Goal: Task Accomplishment & Management: Complete application form

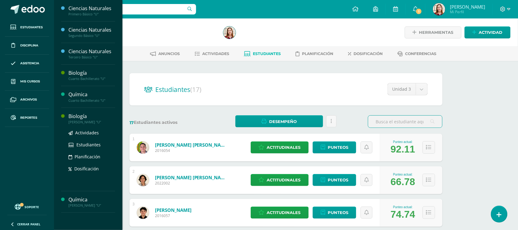
click at [76, 120] on div "[PERSON_NAME] "U"" at bounding box center [91, 122] width 47 height 4
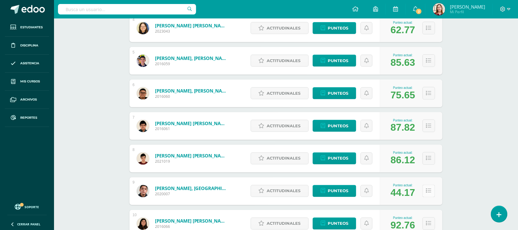
scroll to position [230, 0]
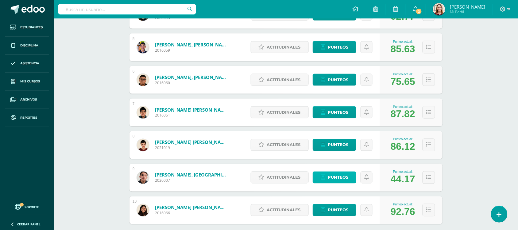
click at [325, 176] on icon at bounding box center [323, 177] width 5 height 5
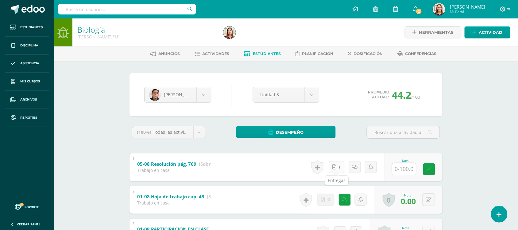
click at [334, 167] on icon at bounding box center [335, 166] width 4 height 5
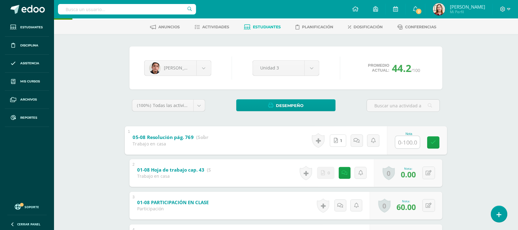
scroll to position [38, 0]
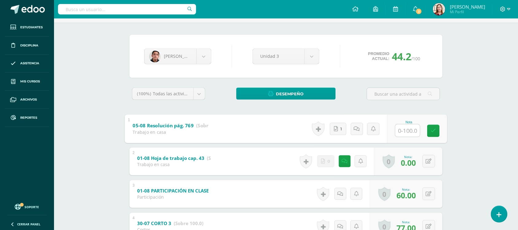
click at [403, 127] on input "text" at bounding box center [408, 130] width 25 height 12
type input "70"
click at [431, 133] on link at bounding box center [434, 130] width 12 height 12
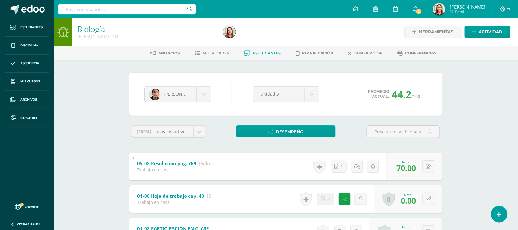
scroll to position [0, 0]
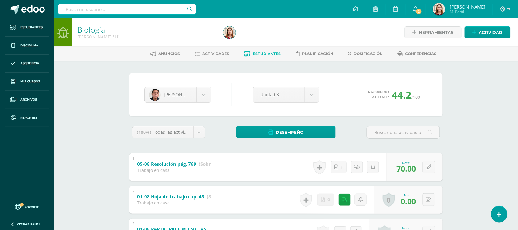
click at [212, 59] on div "Anuncios Actividades Estudiantes Planificación Dosificación Conferencias" at bounding box center [293, 53] width 479 height 14
click at [213, 54] on span "Actividades" at bounding box center [216, 53] width 27 height 5
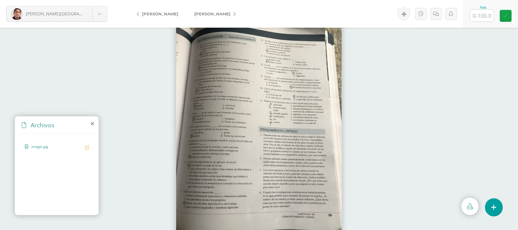
scroll to position [10, 0]
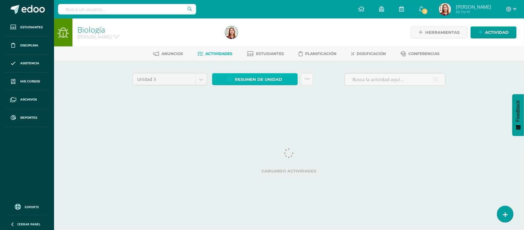
click at [231, 77] on icon at bounding box center [230, 79] width 5 height 5
click at [237, 79] on span "Resumen de unidad" at bounding box center [258, 79] width 47 height 11
click at [237, 76] on span "Resumen de unidad" at bounding box center [258, 79] width 47 height 11
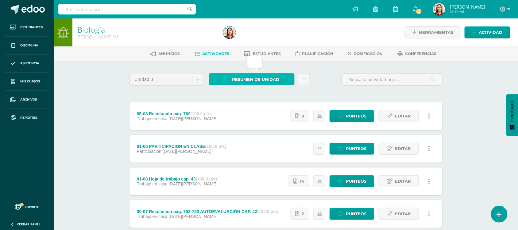
click at [244, 79] on span "Resumen de unidad" at bounding box center [255, 79] width 47 height 11
click at [243, 76] on span "Resumen de unidad" at bounding box center [255, 79] width 47 height 11
click at [234, 77] on span "Resumen de unidad" at bounding box center [255, 79] width 47 height 11
click at [231, 78] on link "Resumen de unidad" at bounding box center [252, 79] width 86 height 12
click at [266, 81] on span "Resumen de unidad" at bounding box center [255, 79] width 47 height 11
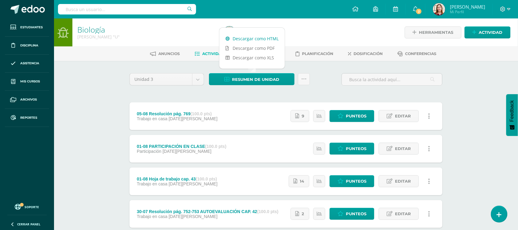
click at [259, 41] on link "Descargar como HTML" at bounding box center [252, 39] width 65 height 10
click at [355, 114] on span "Punteos" at bounding box center [356, 115] width 21 height 11
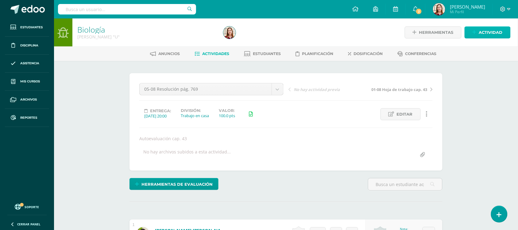
click at [476, 30] on icon at bounding box center [475, 32] width 4 height 5
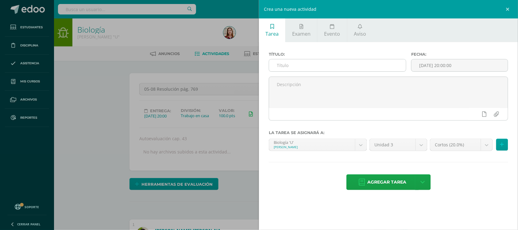
click at [384, 59] on div at bounding box center [338, 65] width 138 height 13
click at [381, 61] on input "text" at bounding box center [337, 65] width 137 height 12
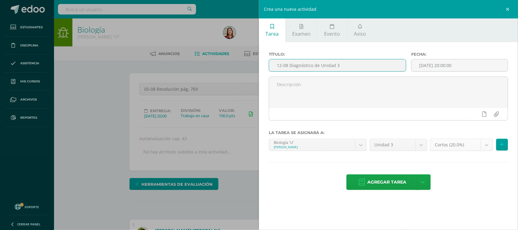
type input "12-08 Diagnóstico de Unidad 3"
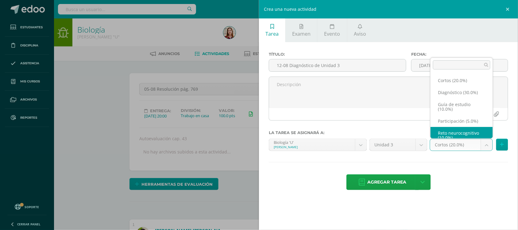
scroll to position [5, 0]
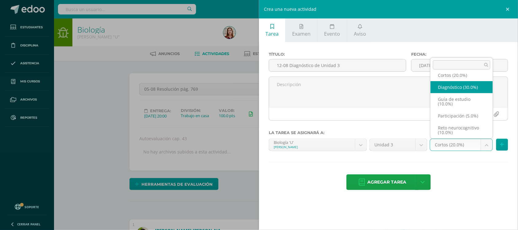
select select "202664"
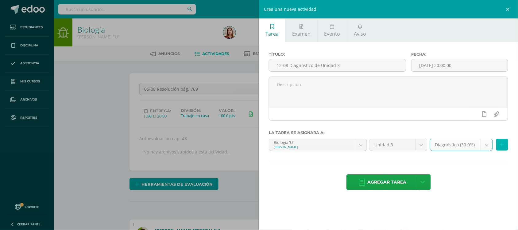
click at [504, 148] on button at bounding box center [503, 144] width 12 height 12
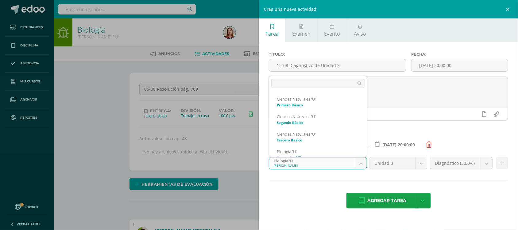
scroll to position [41, 0]
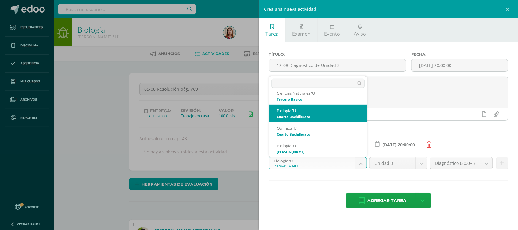
select select "200286"
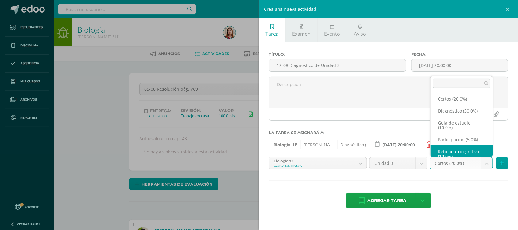
scroll to position [5, 0]
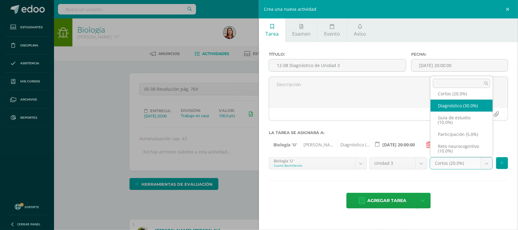
select select "202536"
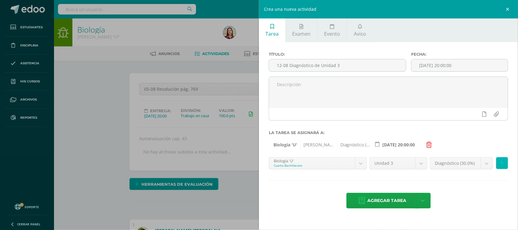
click at [502, 162] on icon at bounding box center [503, 162] width 4 height 5
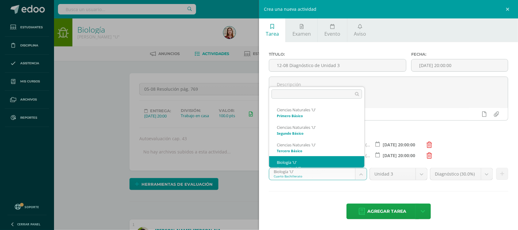
scroll to position [6, 0]
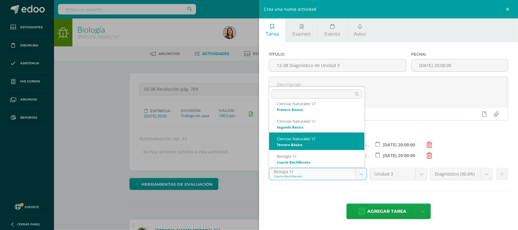
select select "200734"
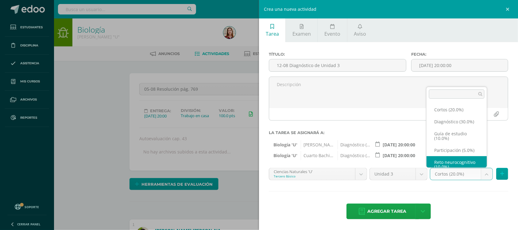
scroll to position [10, 0]
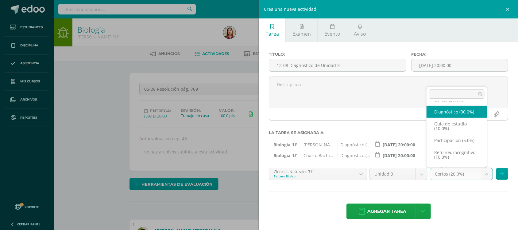
select select "202482"
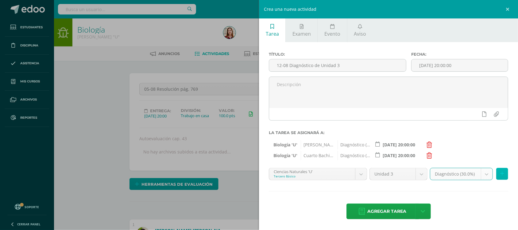
click at [499, 176] on button at bounding box center [503, 174] width 12 height 12
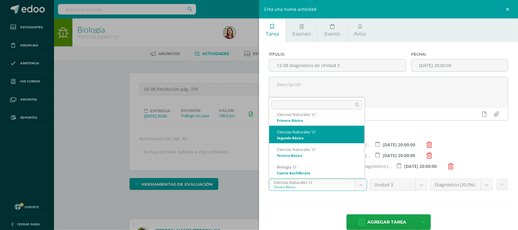
select select "200440"
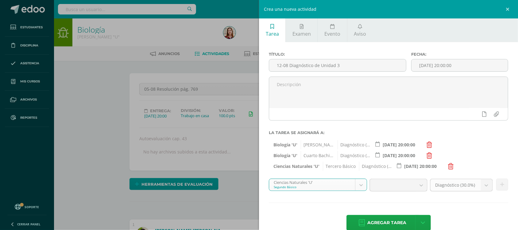
click at [481, 184] on b at bounding box center [486, 185] width 11 height 12
click at [483, 186] on b at bounding box center [486, 185] width 11 height 12
click at [482, 186] on b at bounding box center [486, 185] width 11 height 12
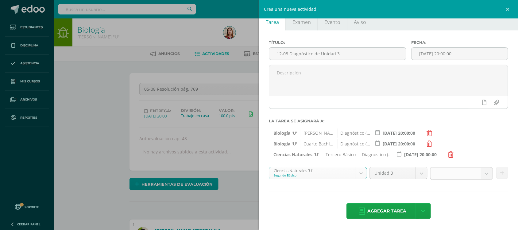
scroll to position [13, 0]
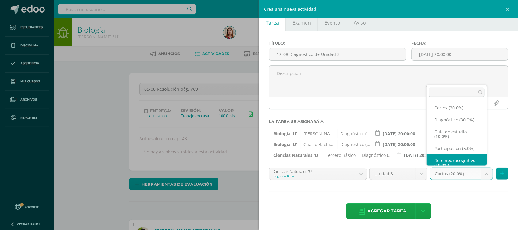
scroll to position [10, 0]
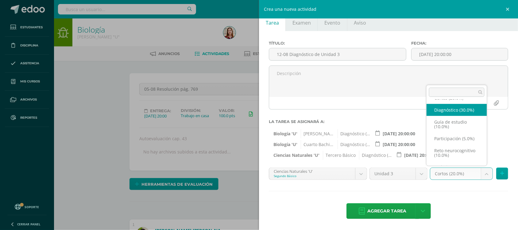
select select "202425"
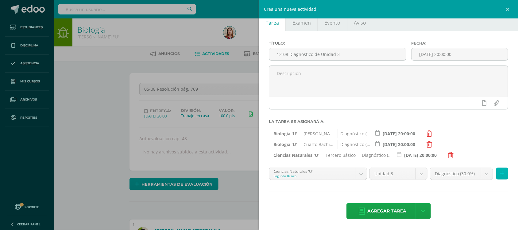
click at [501, 172] on icon at bounding box center [503, 173] width 4 height 5
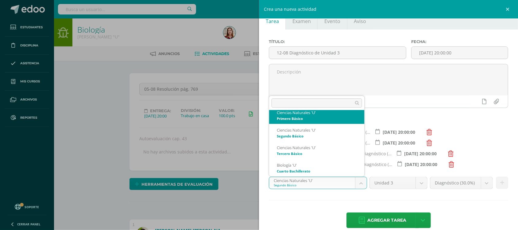
scroll to position [0, 0]
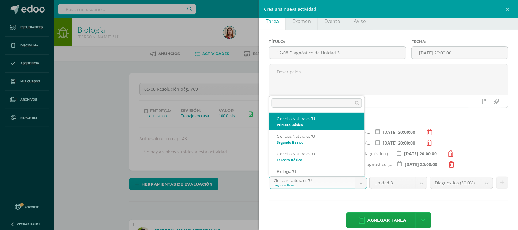
select select "200048"
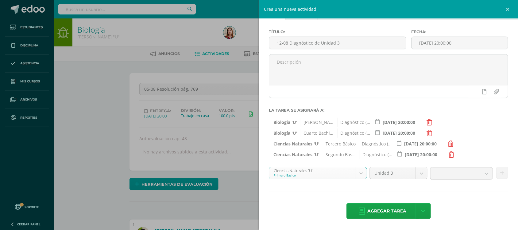
scroll to position [23, 0]
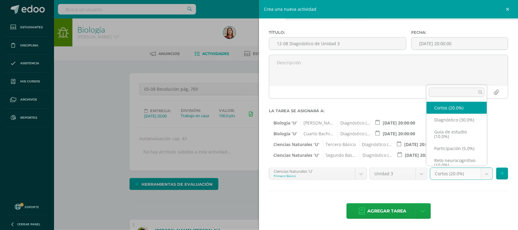
scroll to position [10, 0]
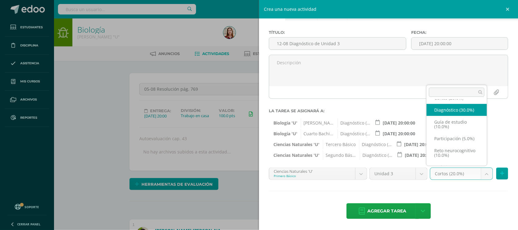
select select "202346"
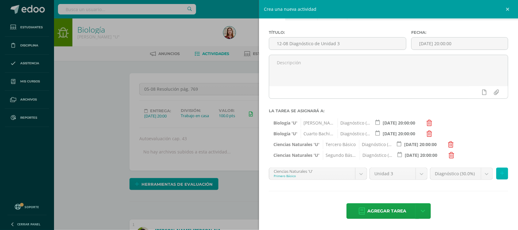
click at [501, 172] on icon at bounding box center [503, 173] width 4 height 5
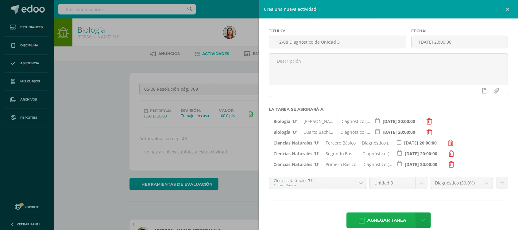
click at [383, 219] on span "Agregar tarea" at bounding box center [387, 220] width 39 height 15
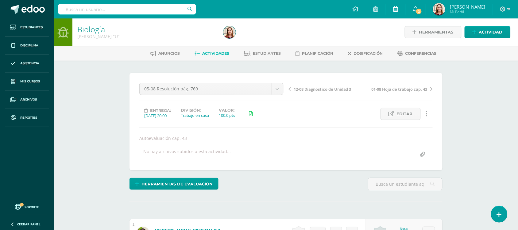
scroll to position [1, 0]
